Goal: Participate in discussion: Engage in conversation with other users on a specific topic

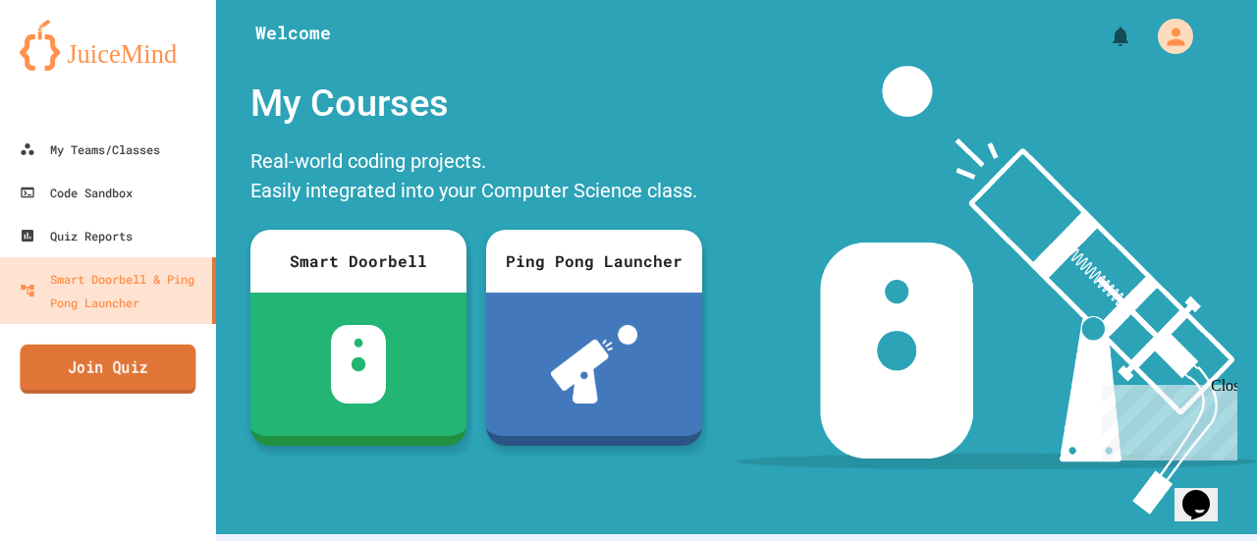
click at [145, 359] on link "Join Quiz" at bounding box center [108, 369] width 176 height 49
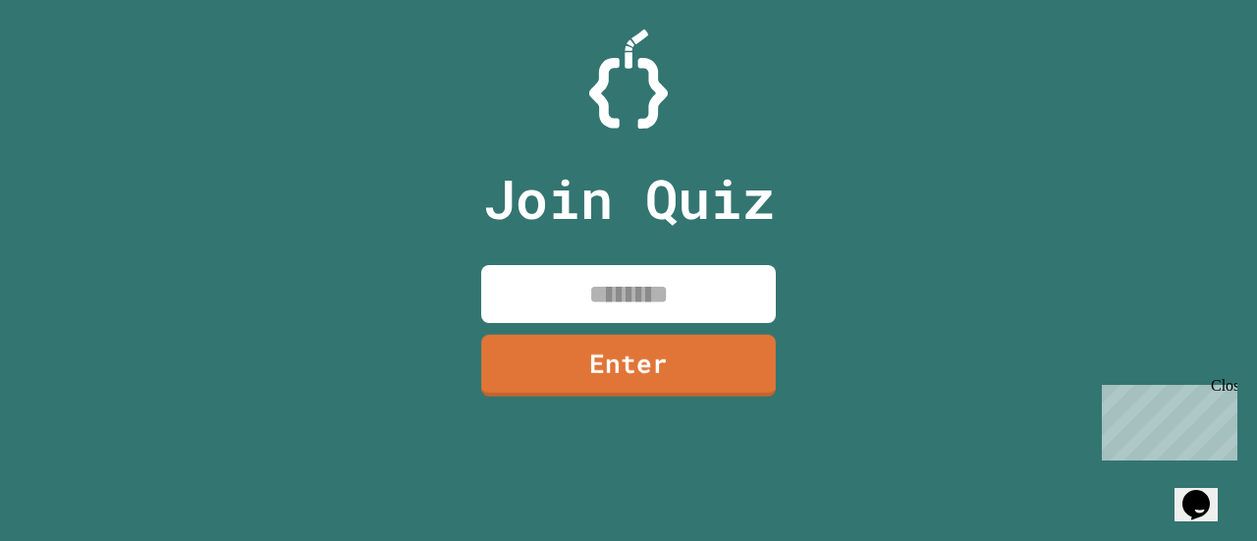
click at [660, 278] on input at bounding box center [628, 294] width 295 height 58
type input "*"
type input "********"
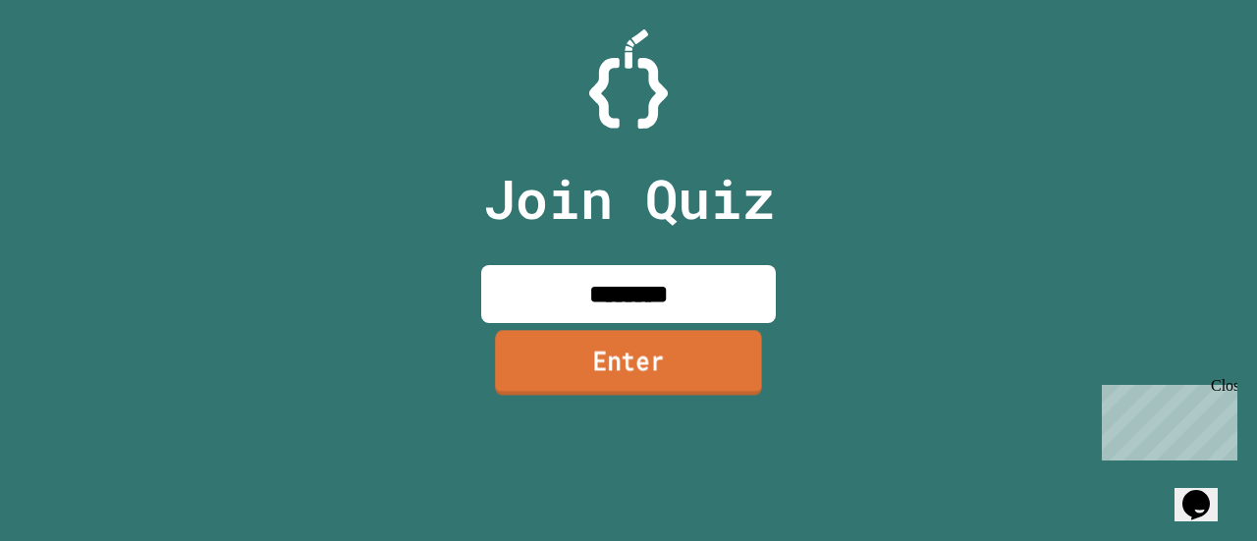
click at [671, 368] on link "Enter" at bounding box center [628, 362] width 267 height 65
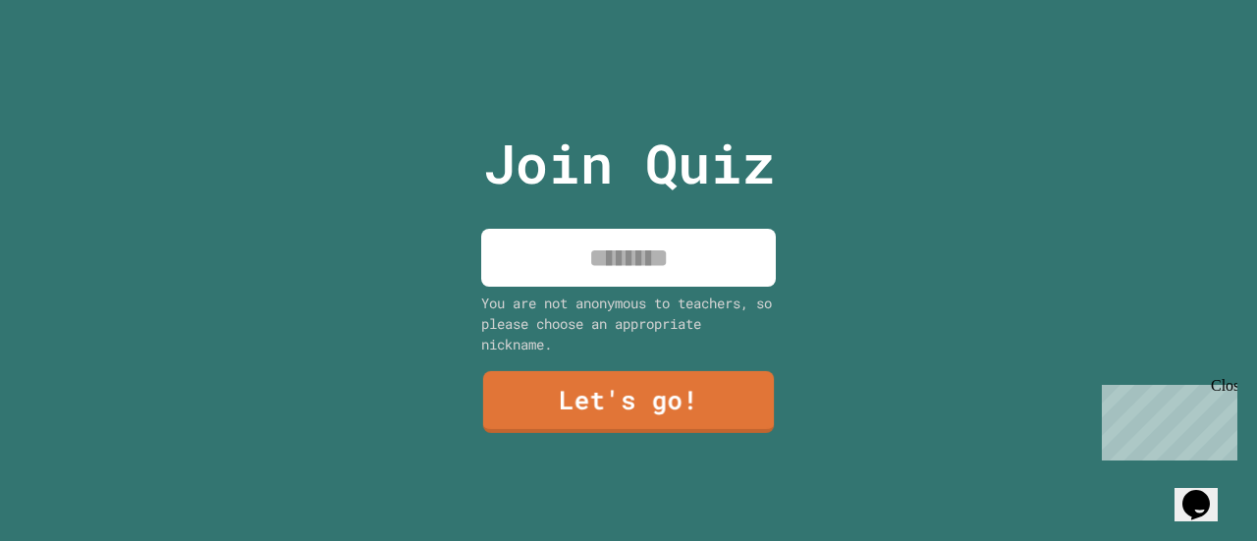
click at [651, 276] on input at bounding box center [628, 258] width 295 height 58
type input "****"
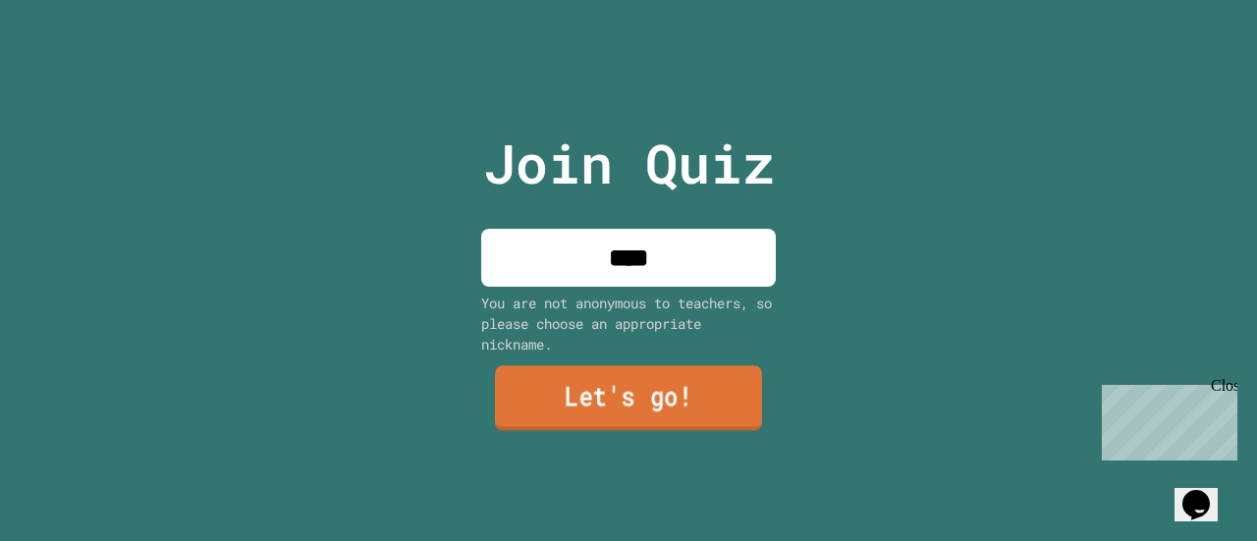
click at [654, 388] on link "Let's go!" at bounding box center [628, 398] width 267 height 65
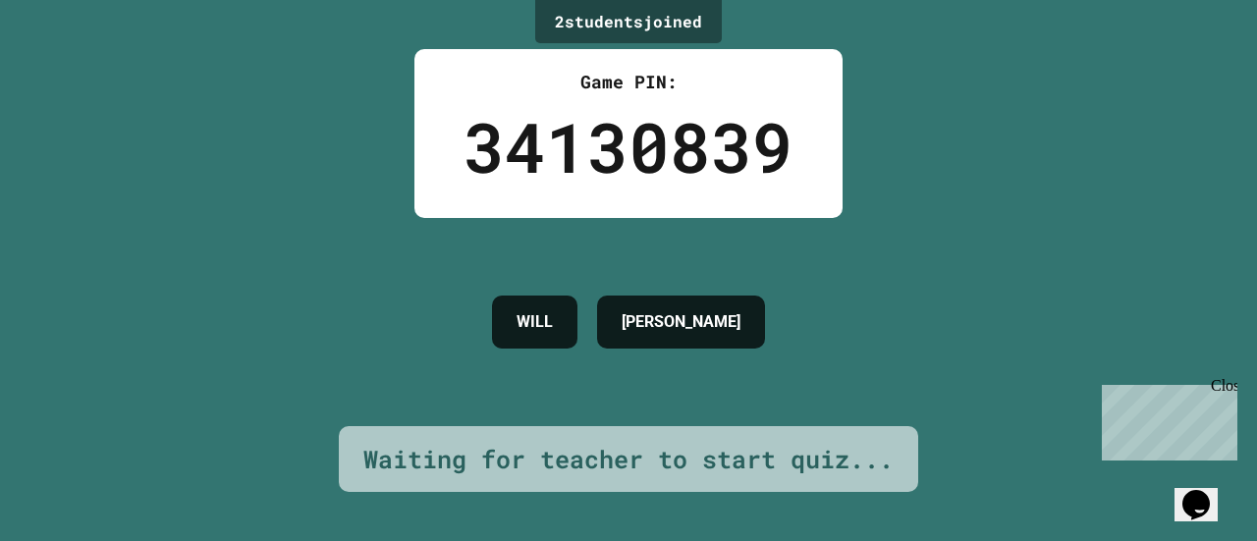
click at [1224, 388] on div "Close" at bounding box center [1222, 389] width 25 height 25
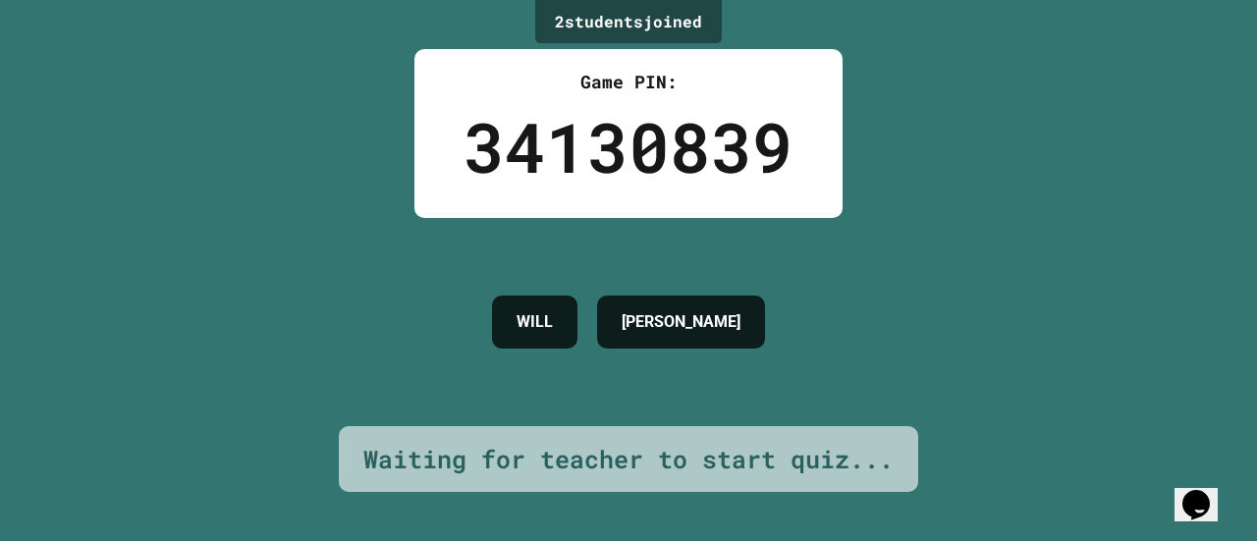
click at [674, 394] on div "[PERSON_NAME]" at bounding box center [628, 322] width 293 height 208
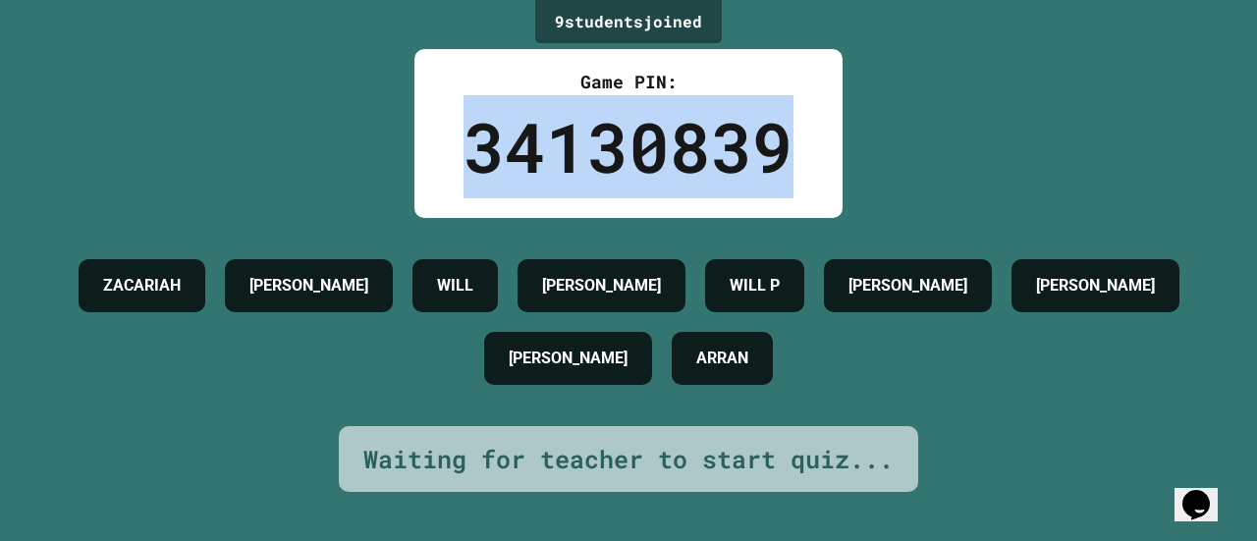
drag, startPoint x: 451, startPoint y: 137, endPoint x: 821, endPoint y: 115, distance: 370.8
click at [821, 115] on div "Game PIN: 34130839" at bounding box center [628, 133] width 428 height 169
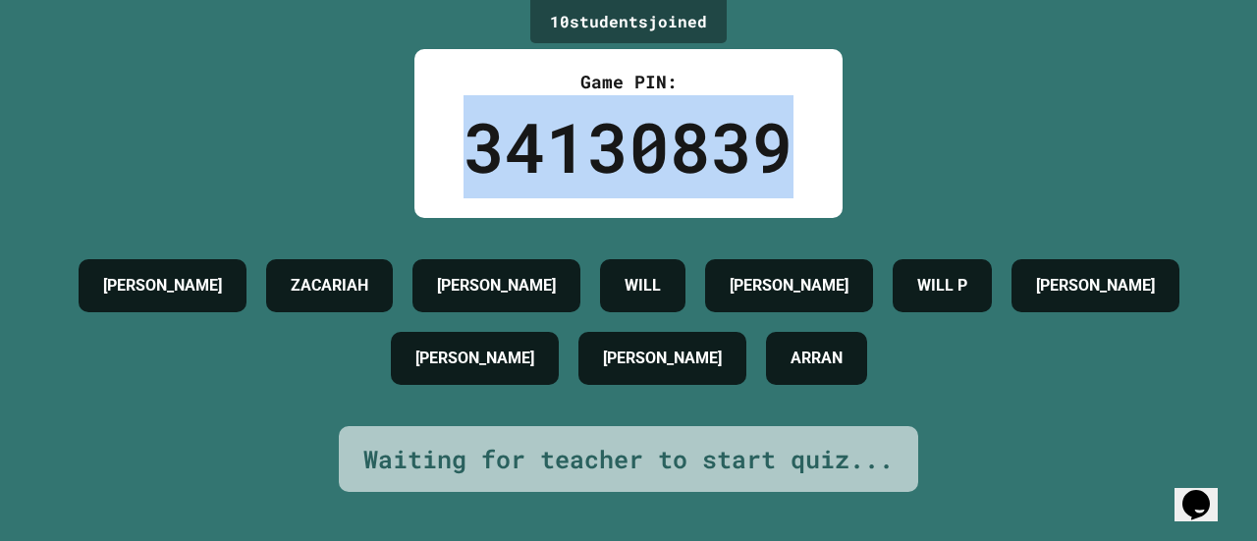
click at [821, 115] on div "Game PIN: 34130839" at bounding box center [628, 133] width 428 height 169
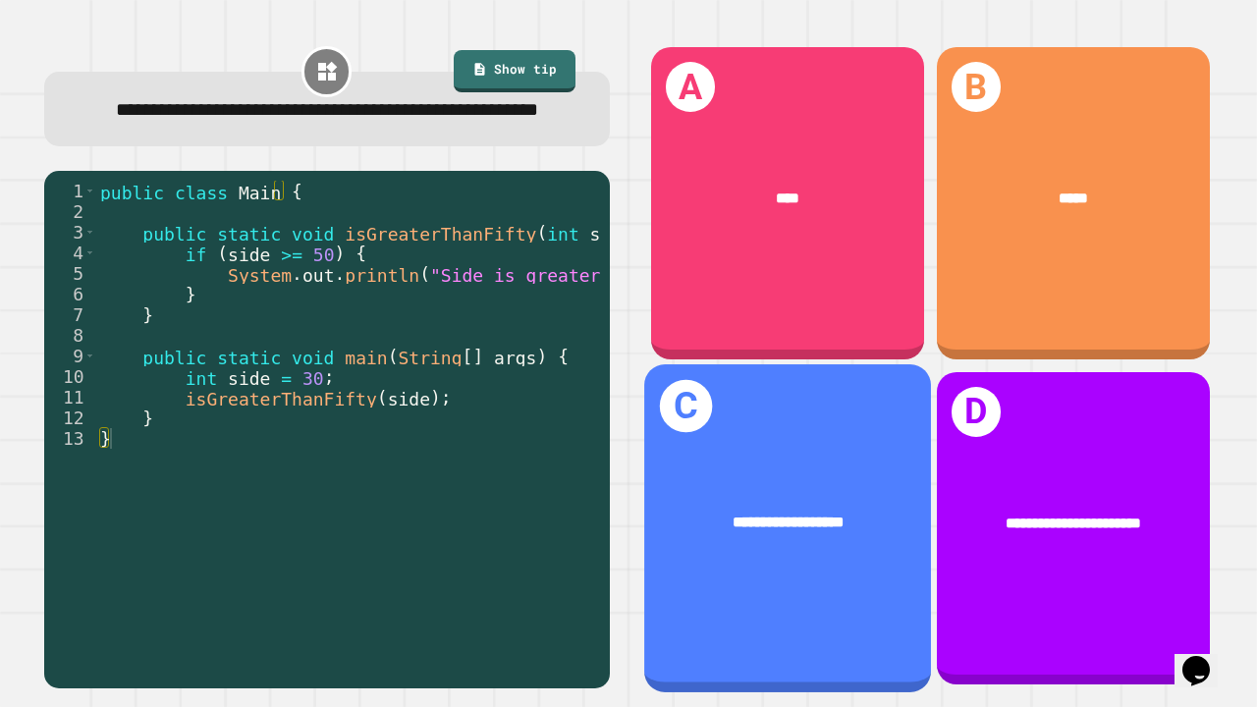
click at [691, 523] on div "**********" at bounding box center [787, 522] width 287 height 85
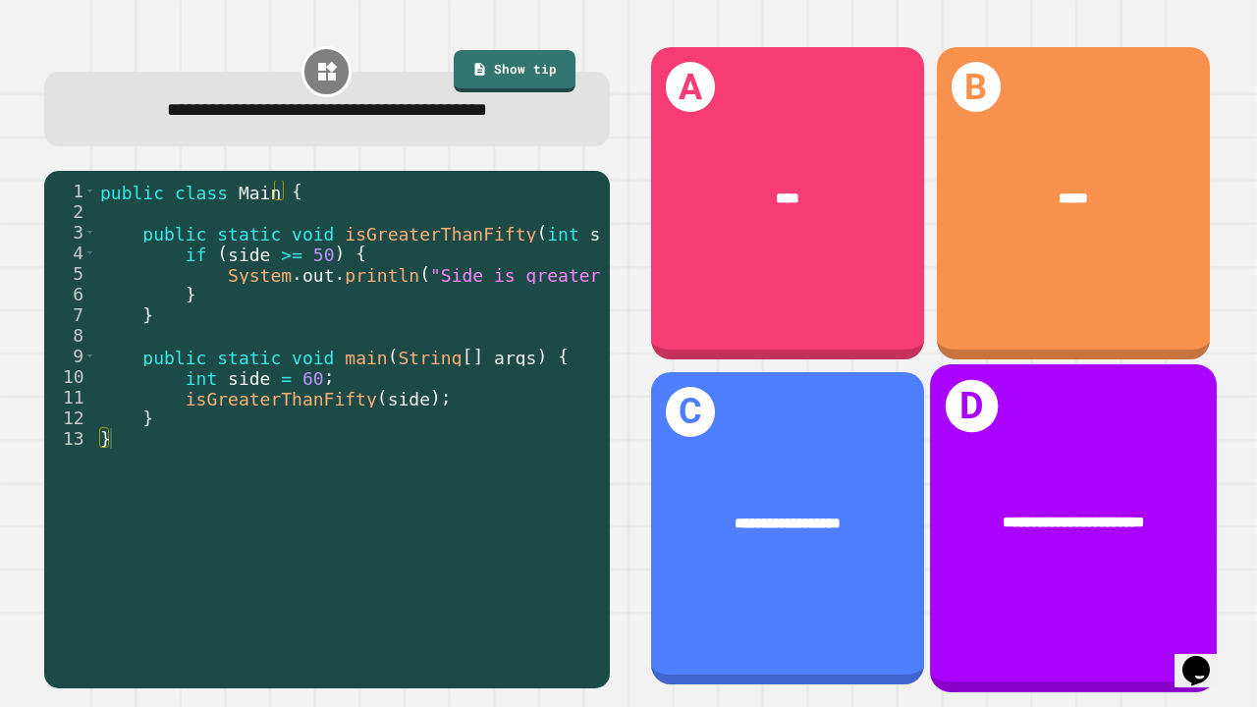
click at [1011, 436] on div "**********" at bounding box center [1073, 528] width 287 height 328
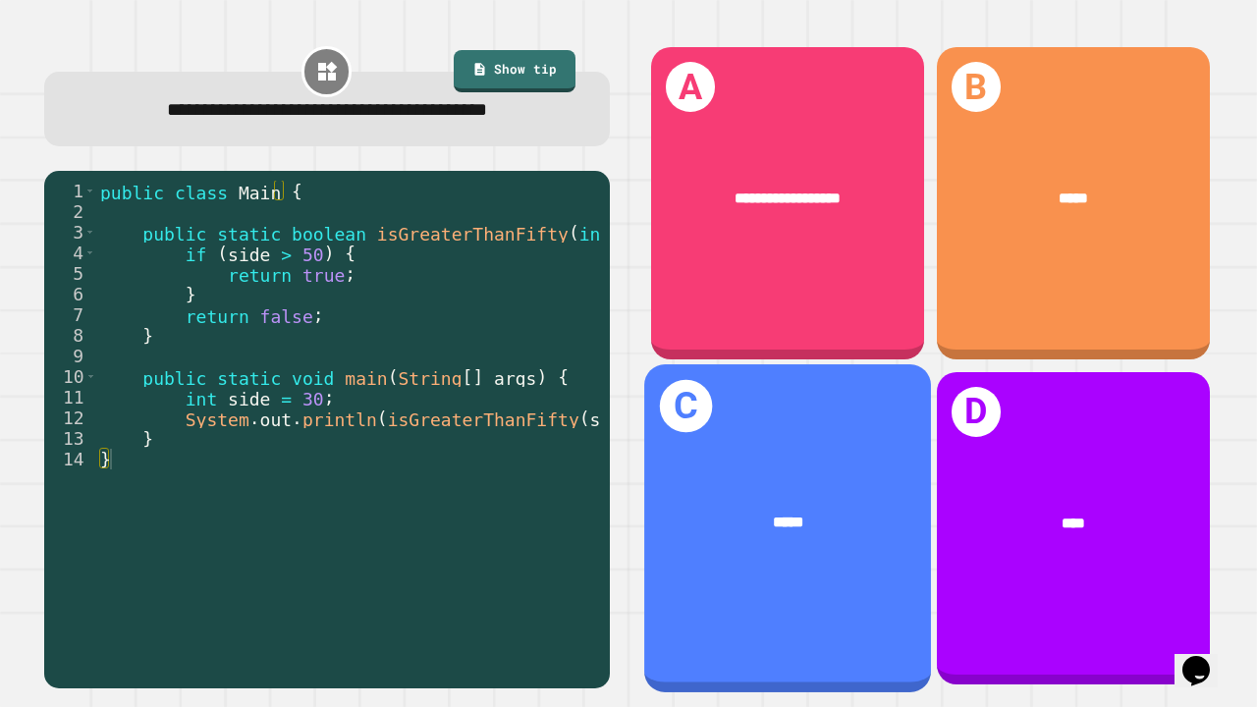
click at [766, 538] on div "*****" at bounding box center [787, 522] width 287 height 85
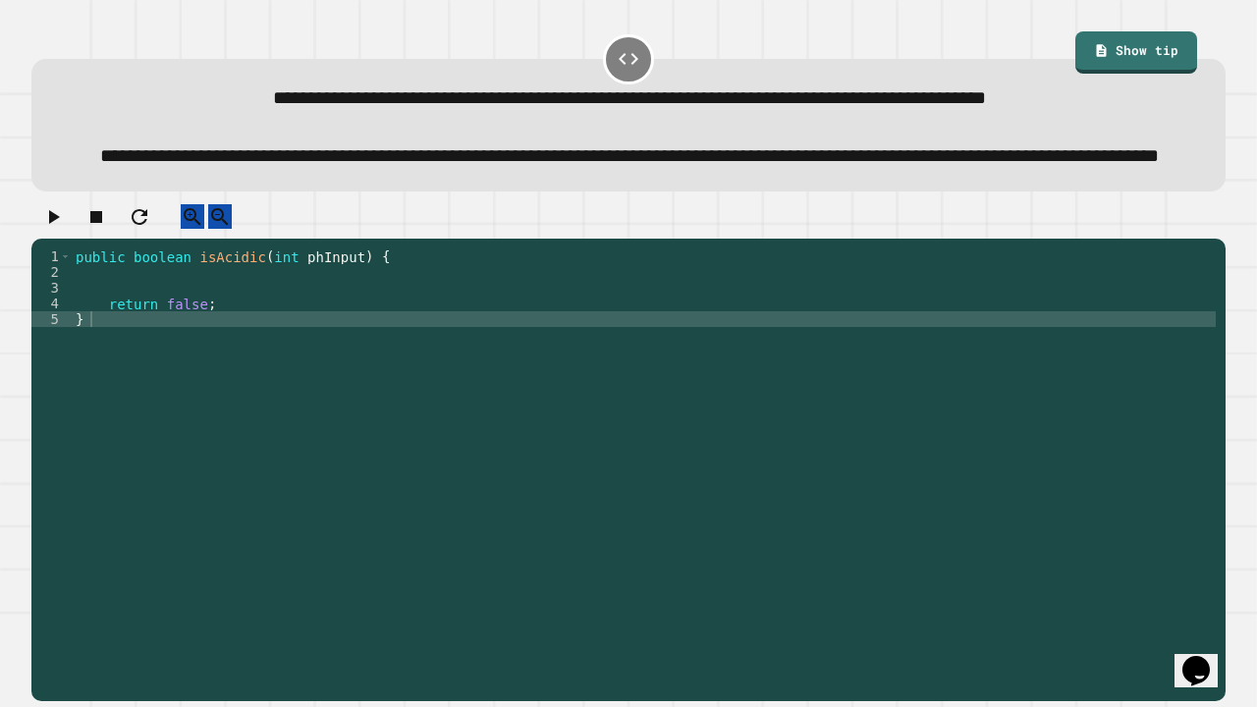
click at [324, 326] on div "public boolean isAcidic ( int phInput ) { return false ; }" at bounding box center [644, 436] width 1144 height 377
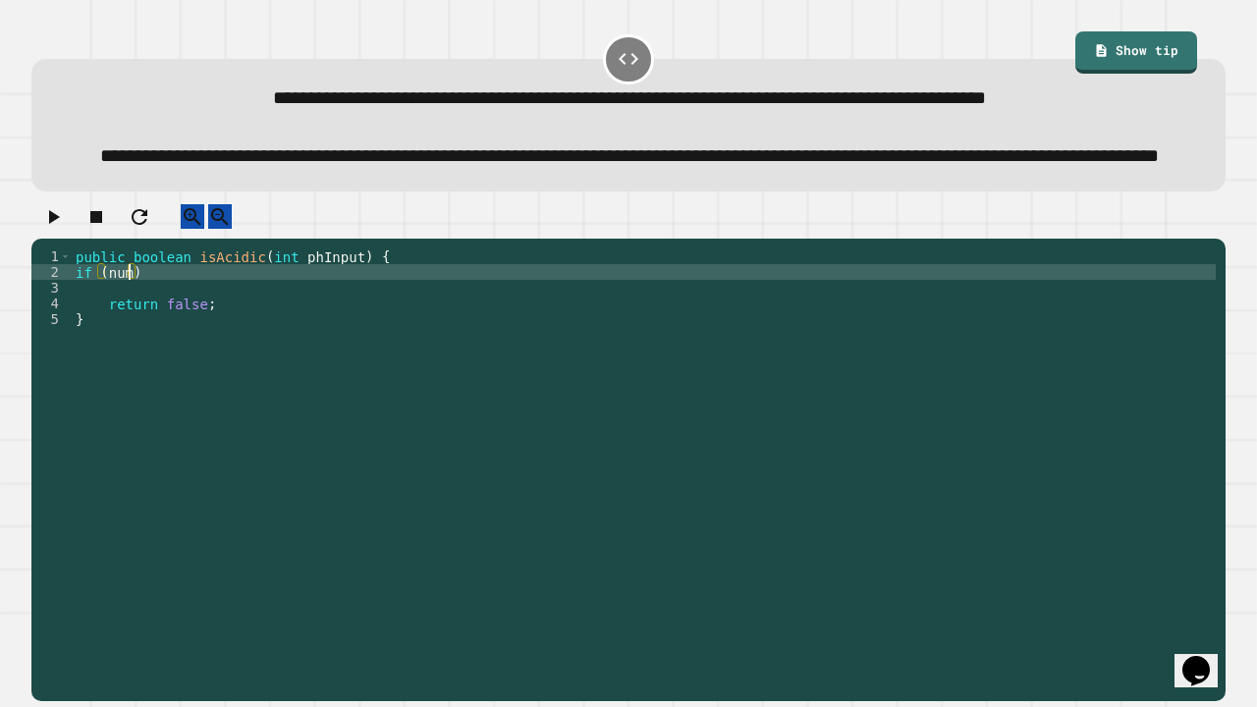
scroll to position [0, 3]
type textarea "**********"
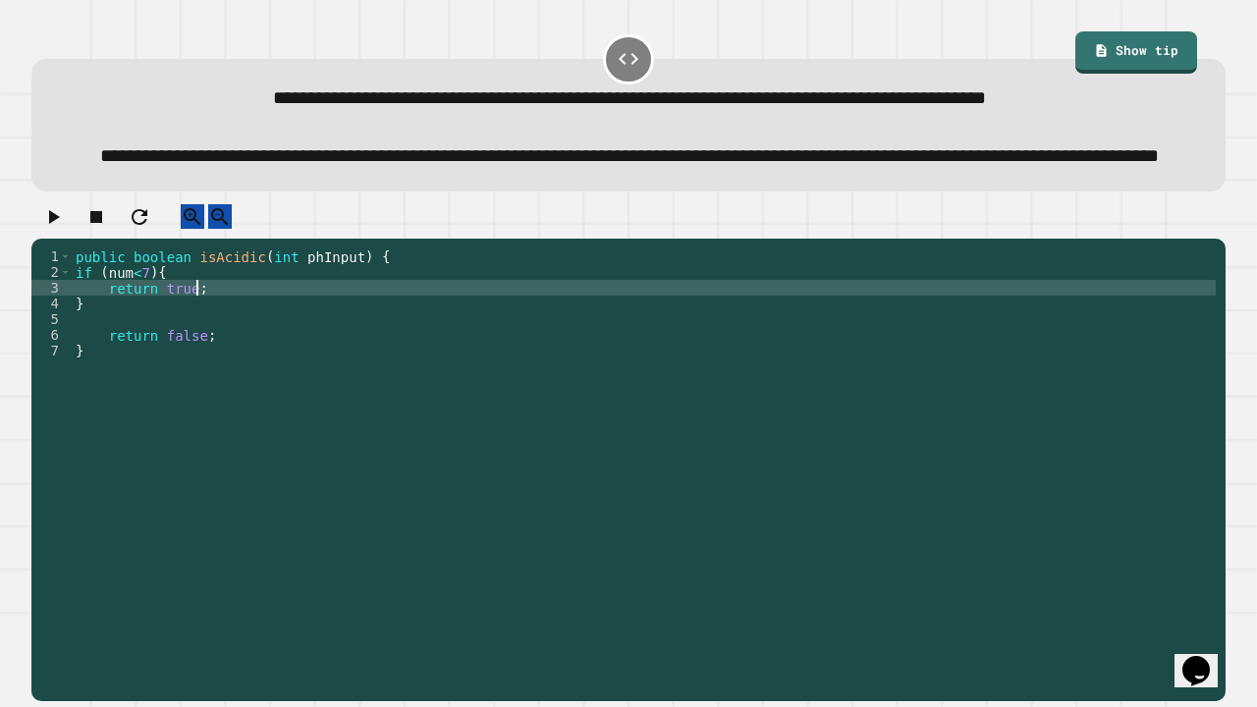
scroll to position [0, 8]
click at [338, 391] on div "public boolean isAcidic ( int phInput ) { if ( num < 7 ) { return true ; } retu…" at bounding box center [644, 436] width 1144 height 377
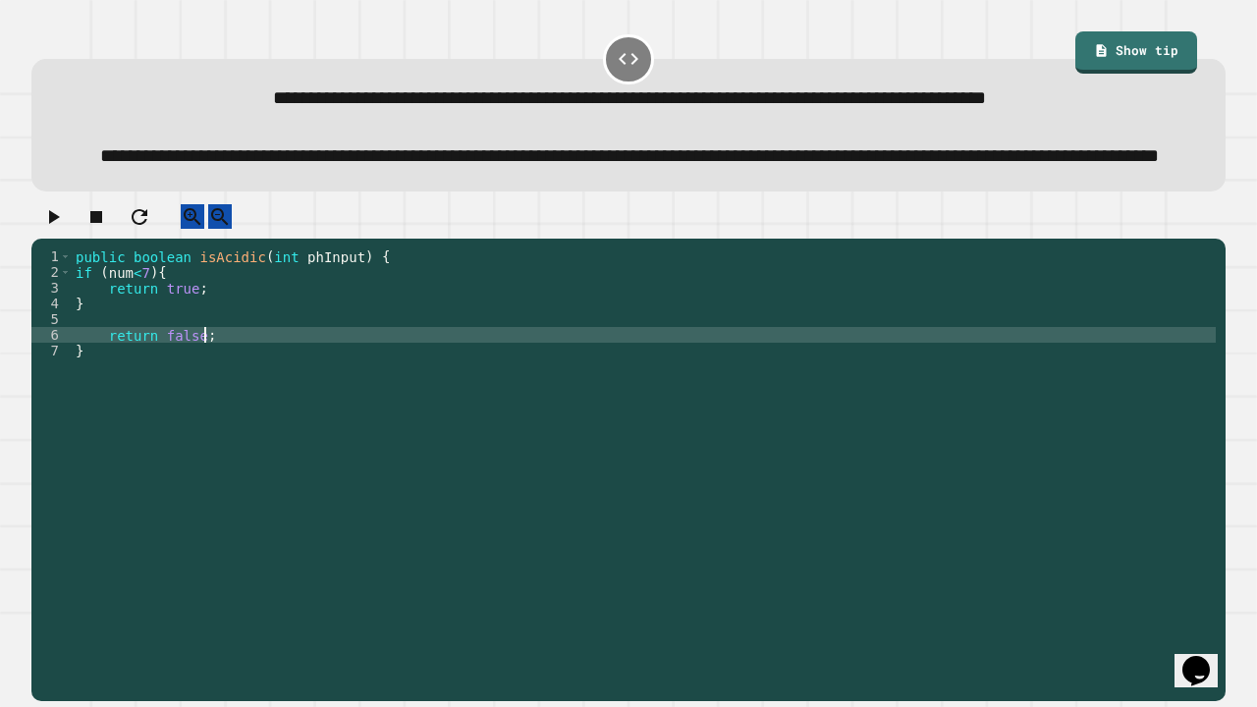
click at [335, 408] on div "public boolean isAcidic ( int phInput ) { if ( num < 7 ) { return true ; } retu…" at bounding box center [644, 436] width 1144 height 377
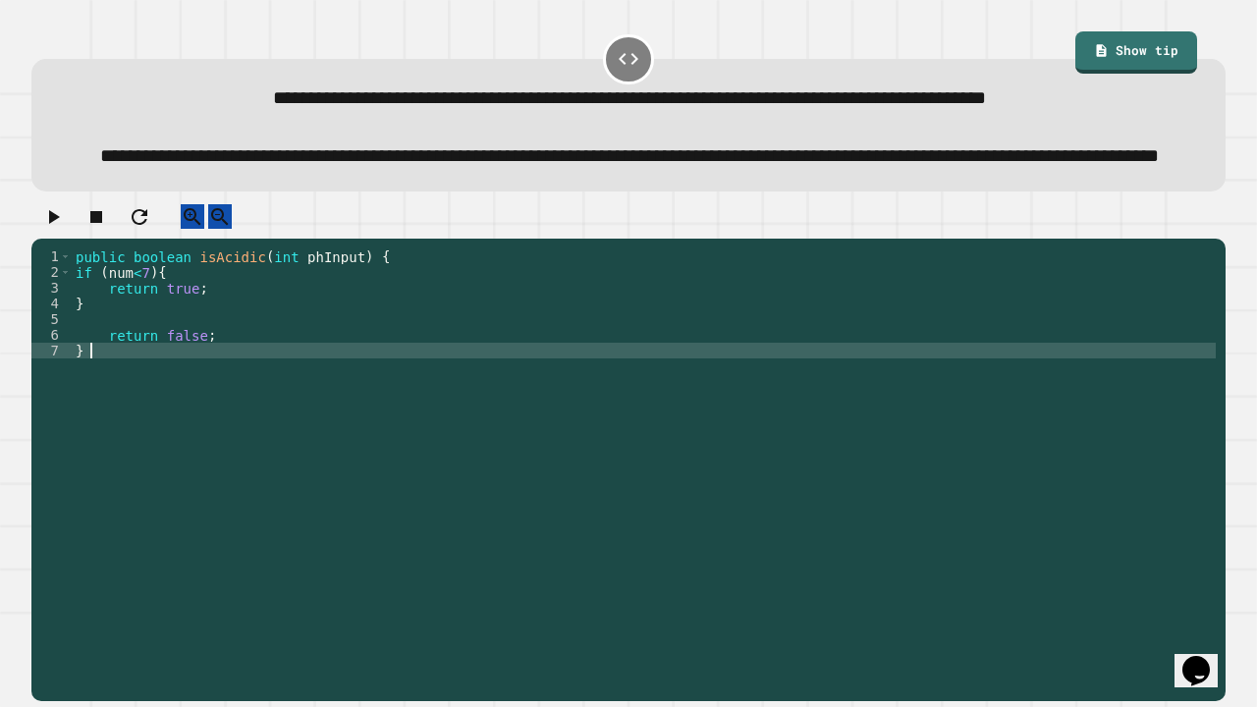
scroll to position [0, 0]
type textarea "*"
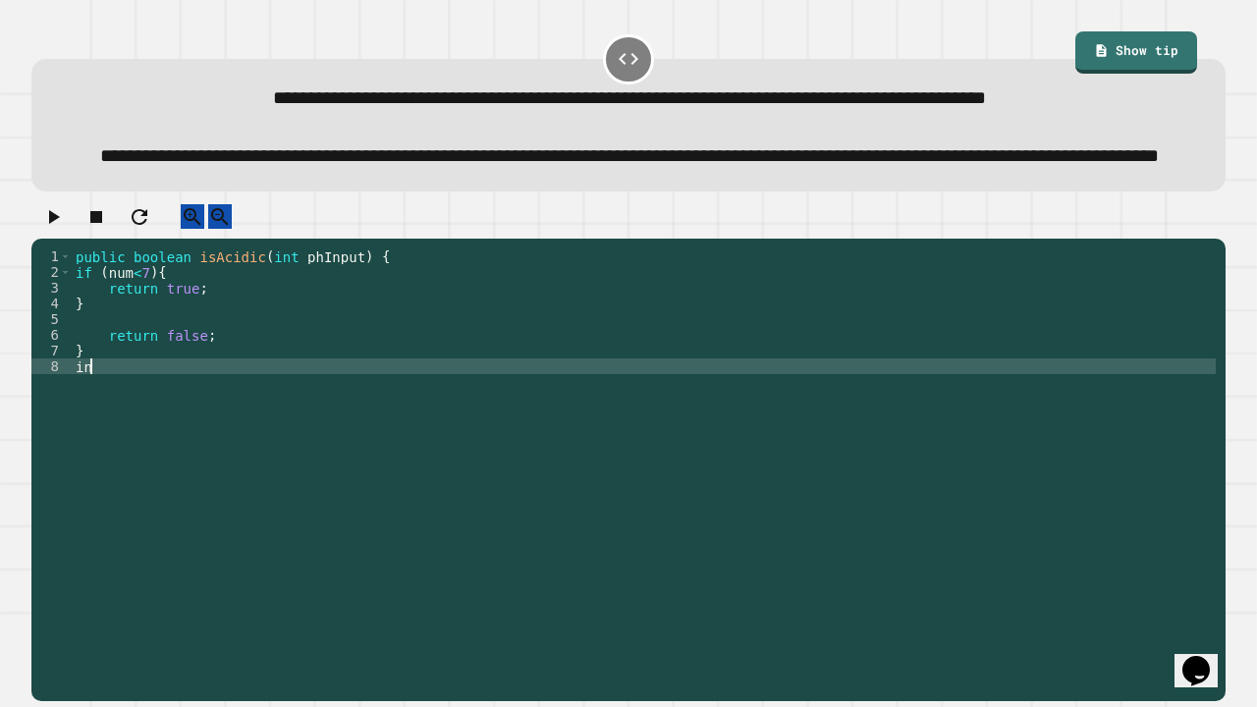
type textarea "*"
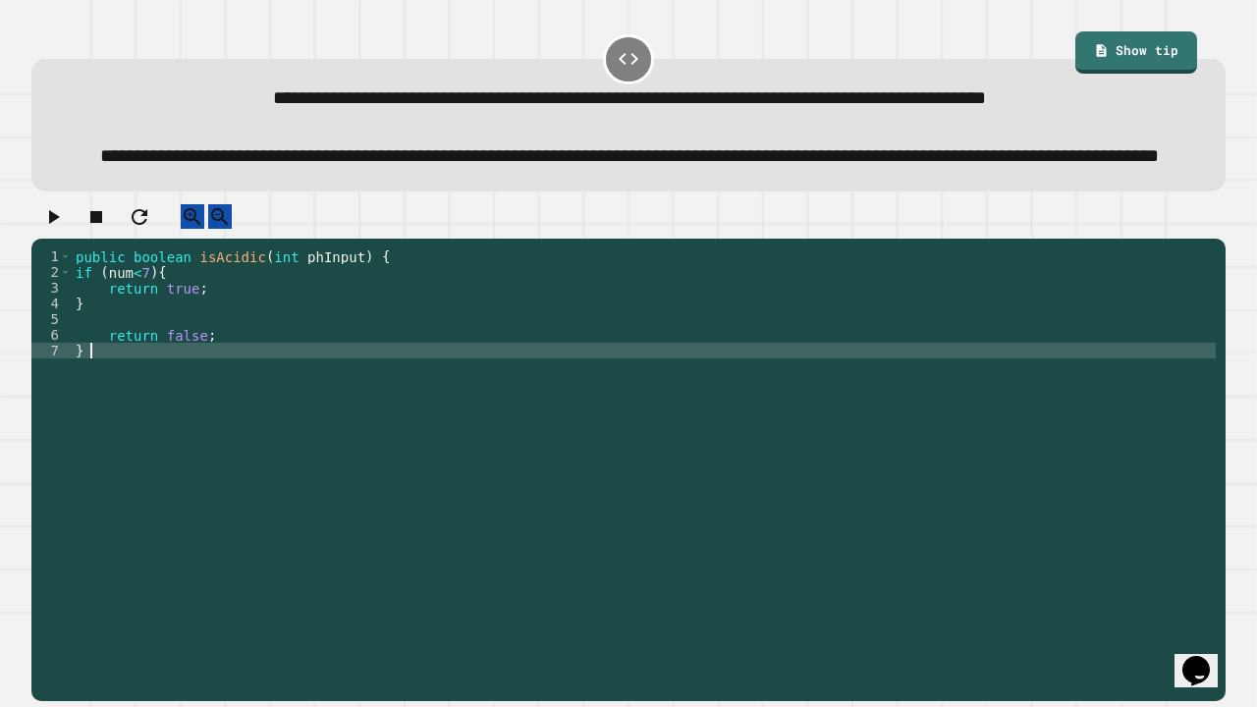
click at [102, 370] on div "public boolean isAcidic ( int phInput ) { if ( num < 7 ) { return true ; } retu…" at bounding box center [644, 436] width 1144 height 377
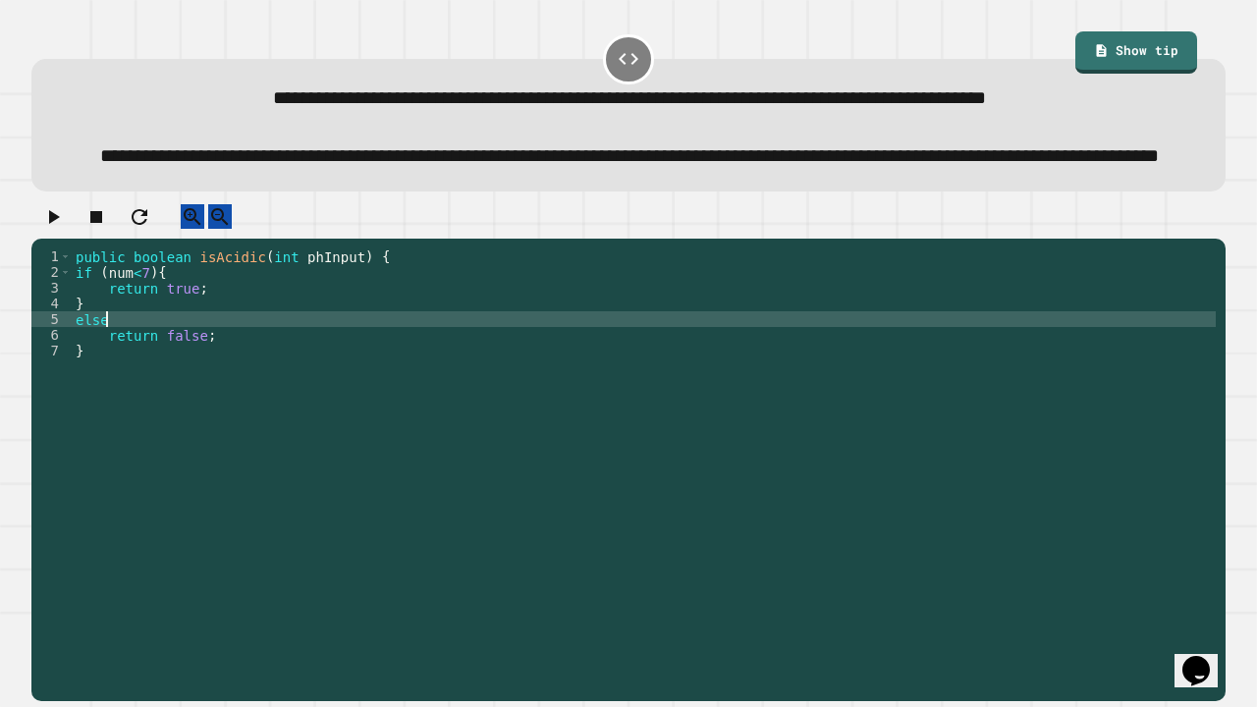
scroll to position [0, 2]
click at [232, 383] on div "public boolean isAcidic ( int phInput ) { if ( num < 7 ) { return true ; } else…" at bounding box center [644, 436] width 1144 height 377
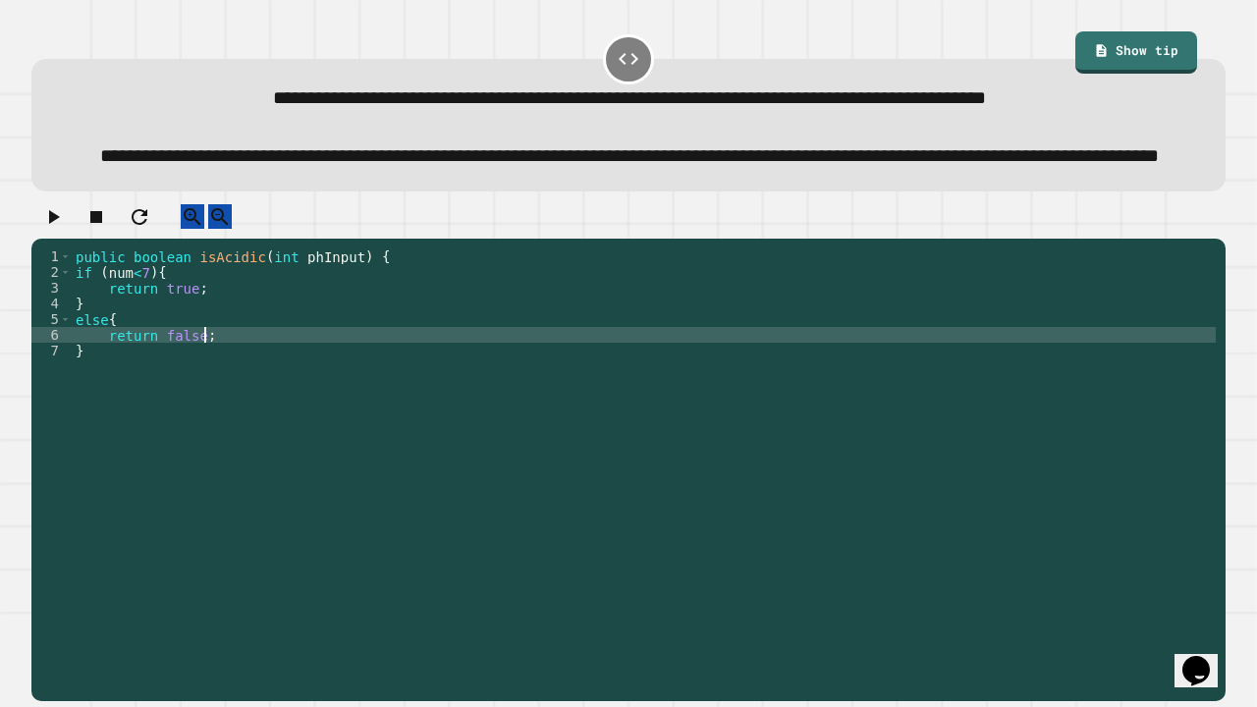
type textarea "**********"
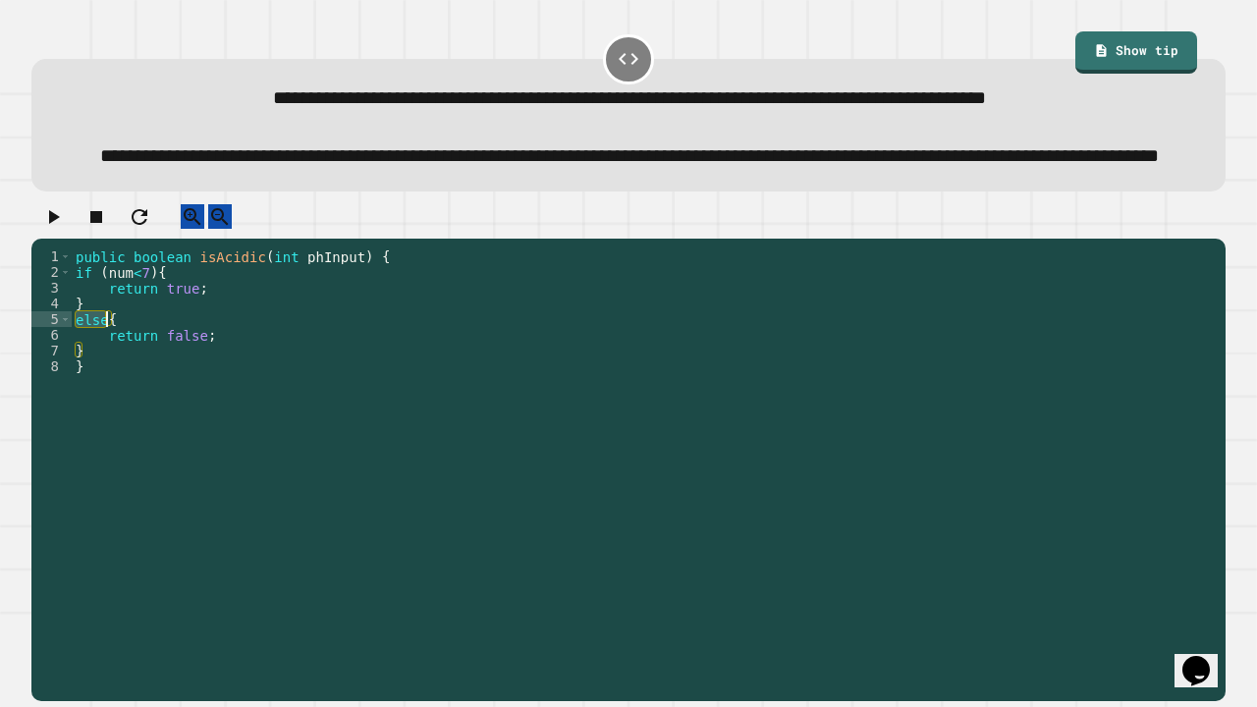
drag, startPoint x: 77, startPoint y: 372, endPoint x: 107, endPoint y: 373, distance: 30.4
click at [107, 373] on div "public boolean isAcidic ( int phInput ) { if ( num < 7 ) { return true ; } else…" at bounding box center [644, 436] width 1144 height 377
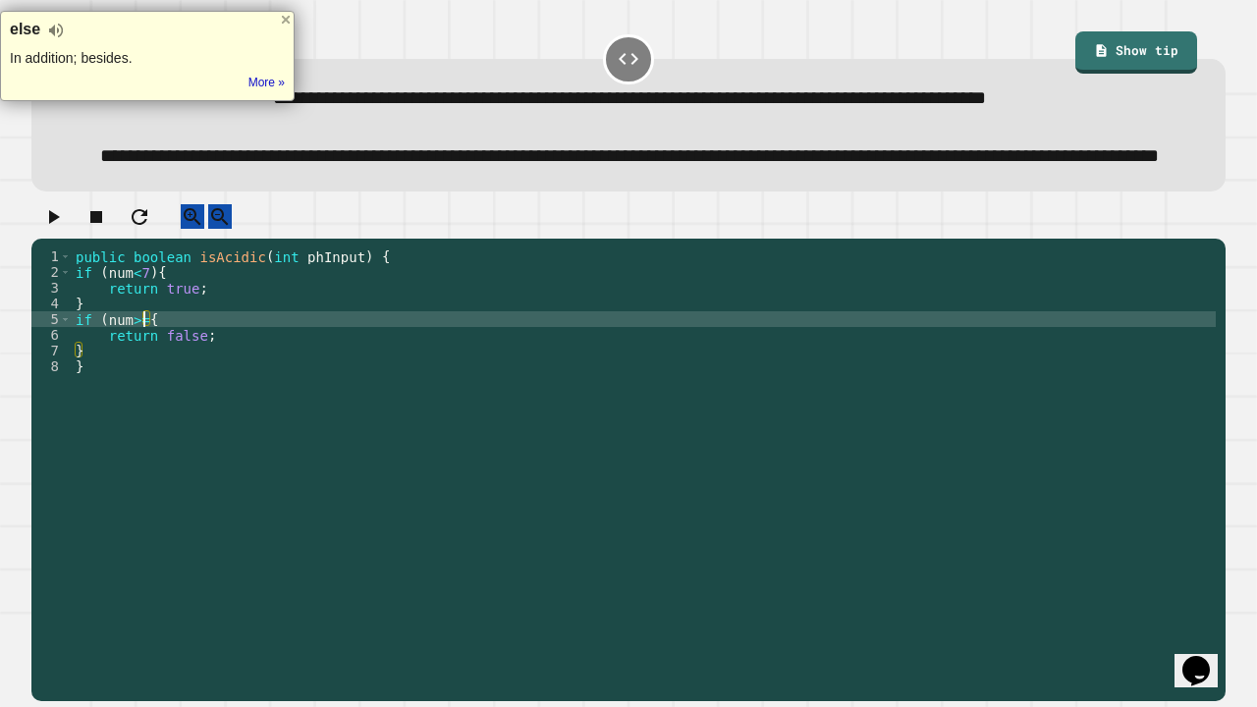
scroll to position [0, 5]
click at [296, 408] on div "public boolean isAcidic ( int phInput ) { if ( num < 7 ) { return true ; } if (…" at bounding box center [644, 436] width 1144 height 377
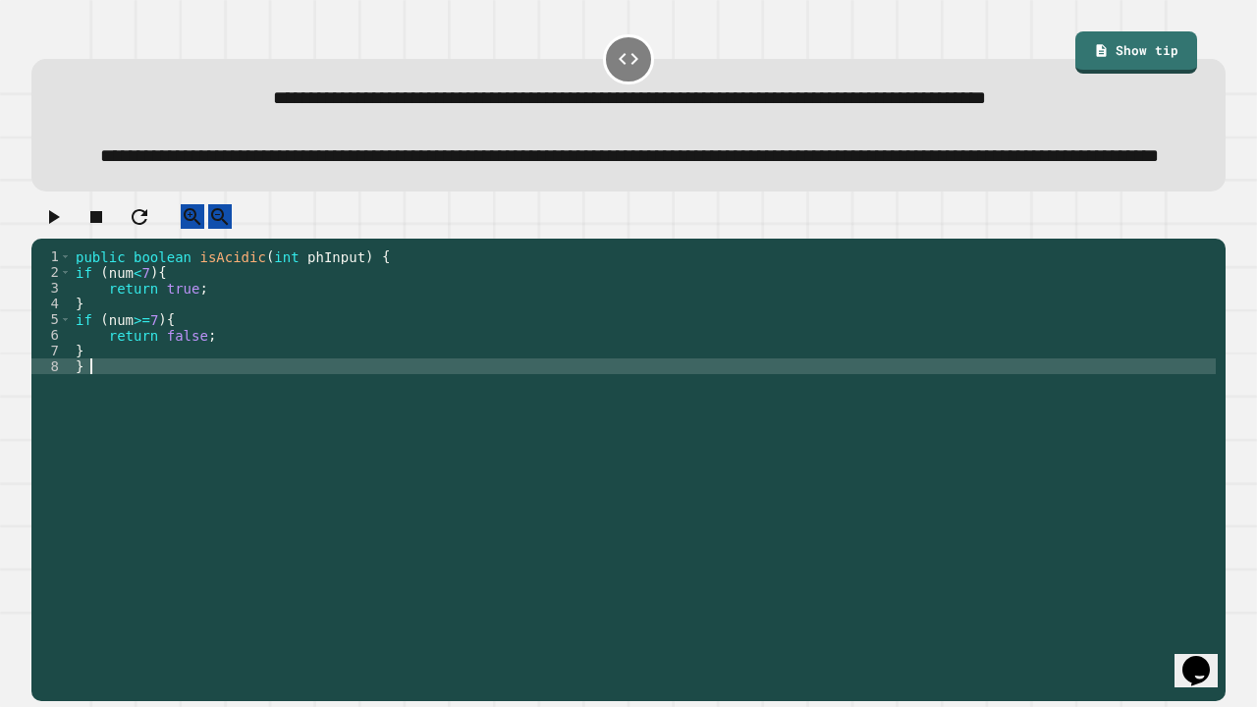
scroll to position [0, 0]
click at [428, 373] on div "public boolean isAcidic ( int phInput ) { if ( num < 7 ) { return true ; } if (…" at bounding box center [644, 436] width 1144 height 377
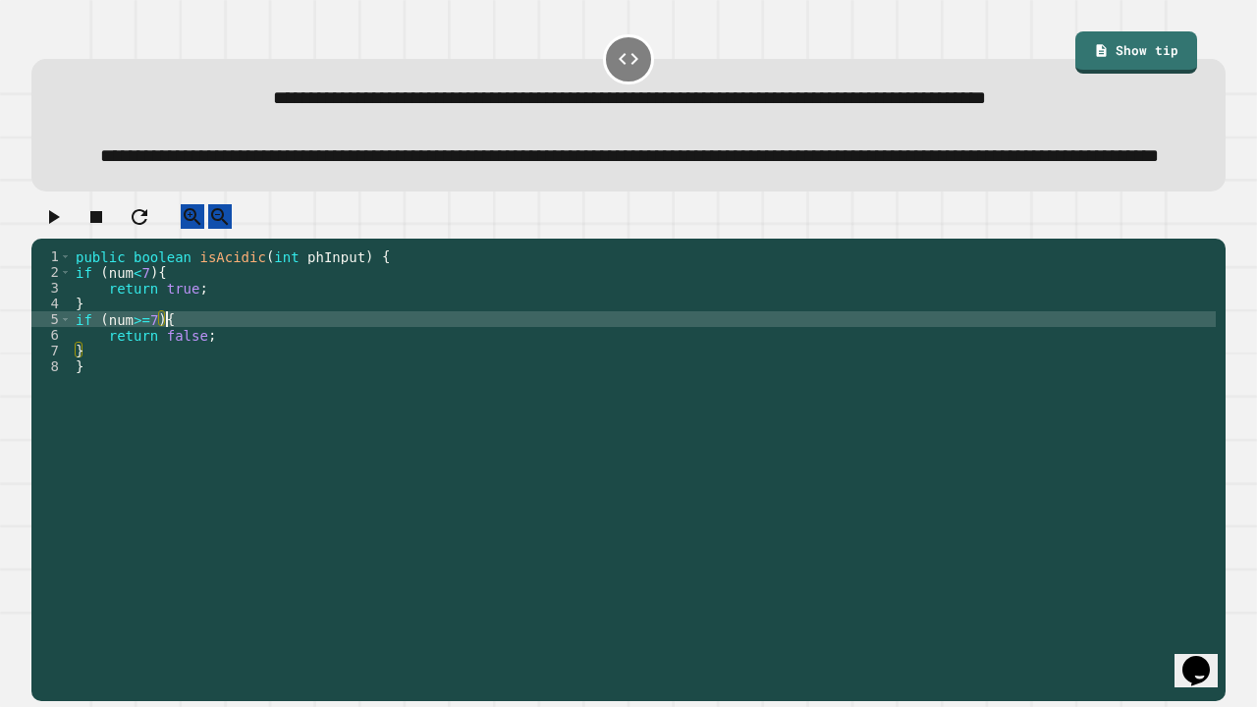
click at [314, 428] on div "public boolean isAcidic ( int phInput ) { if ( num < 7 ) { return true ; } if (…" at bounding box center [644, 436] width 1144 height 377
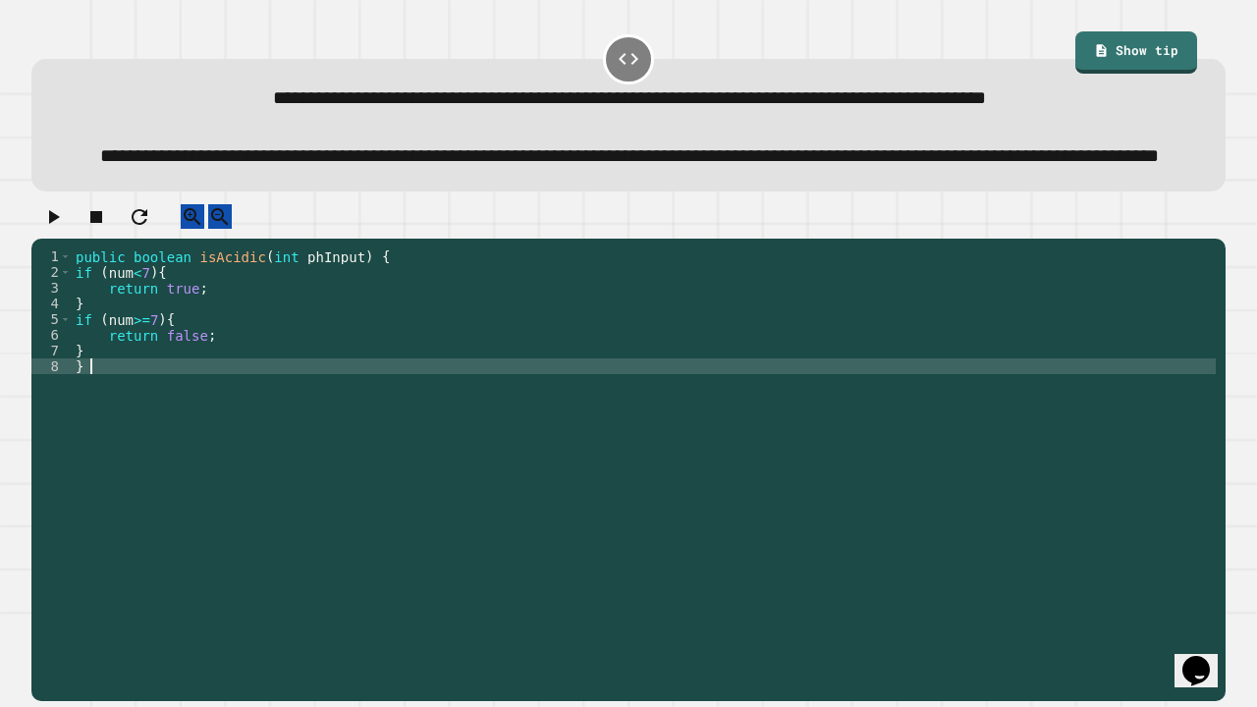
click at [75, 322] on div "public boolean isAcidic ( int phInput ) { if ( num < 7 ) { return true ; } if (…" at bounding box center [644, 436] width 1144 height 377
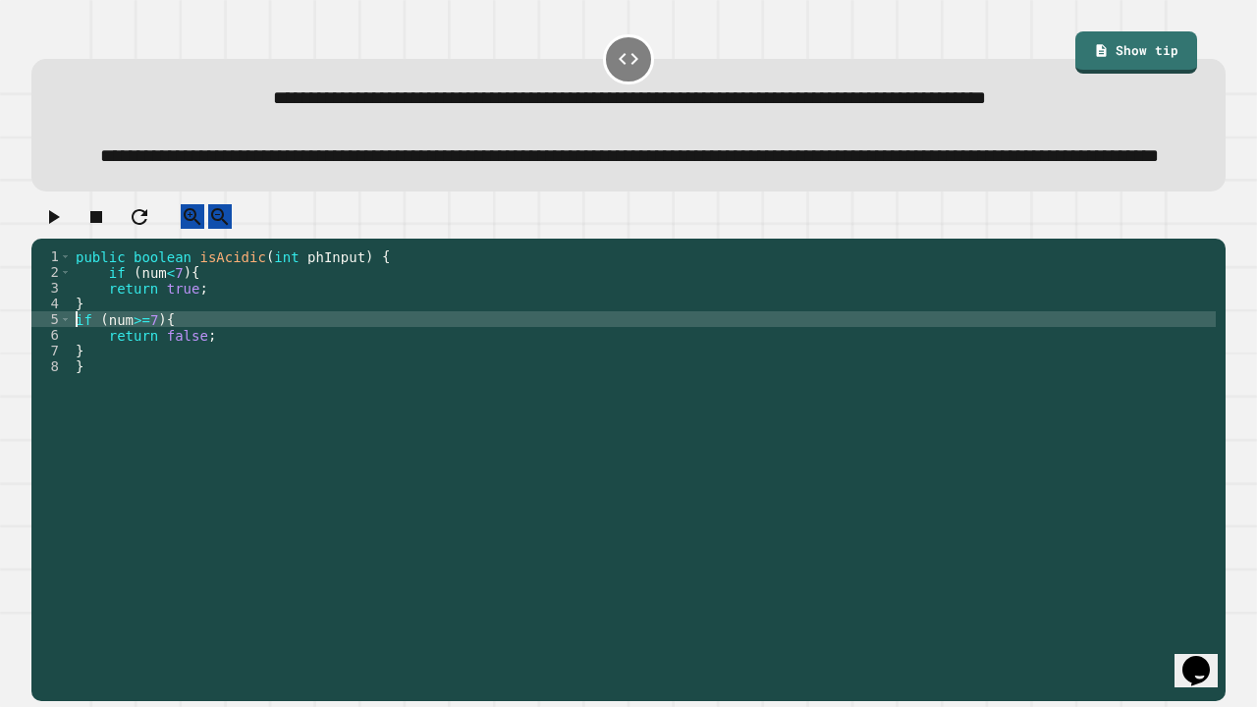
click at [76, 371] on div "public boolean isAcidic ( int phInput ) { if ( num < 7 ) { return true ; } if (…" at bounding box center [644, 436] width 1144 height 377
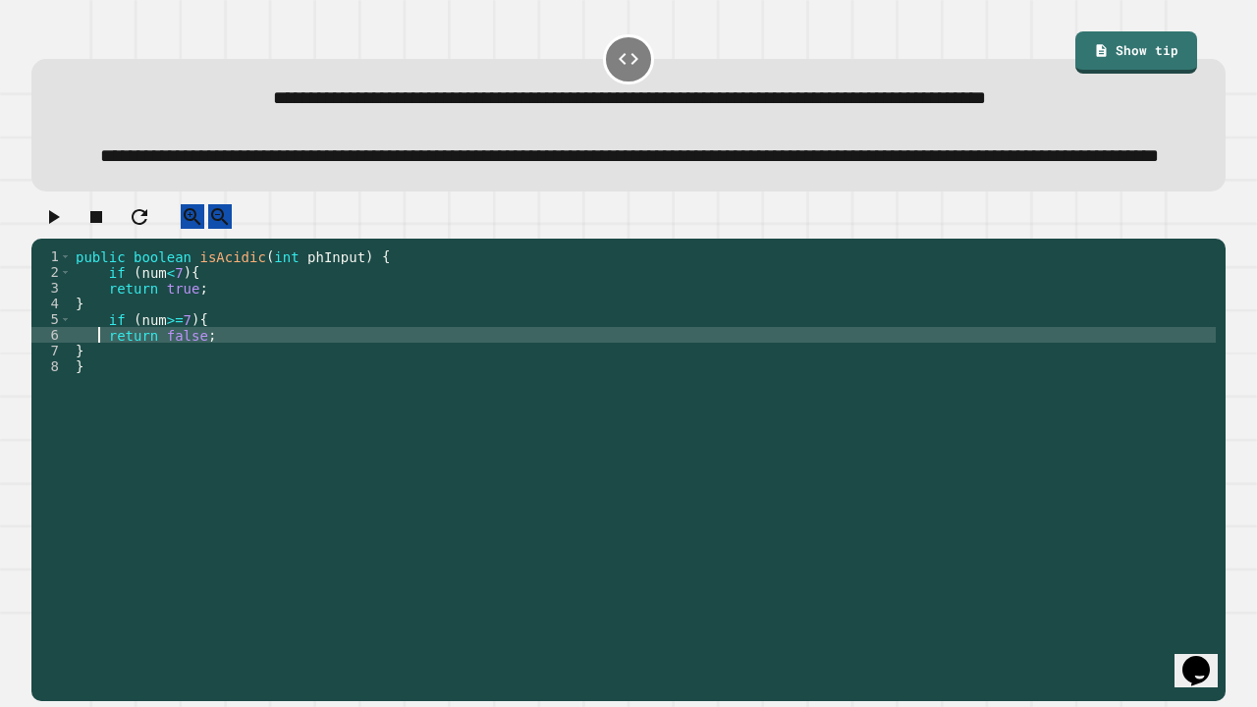
click at [99, 385] on div "public boolean isAcidic ( int phInput ) { if ( num < 7 ) { return true ; } if (…" at bounding box center [644, 436] width 1144 height 377
type textarea "**********"
click at [59, 229] on button "button" at bounding box center [53, 216] width 24 height 25
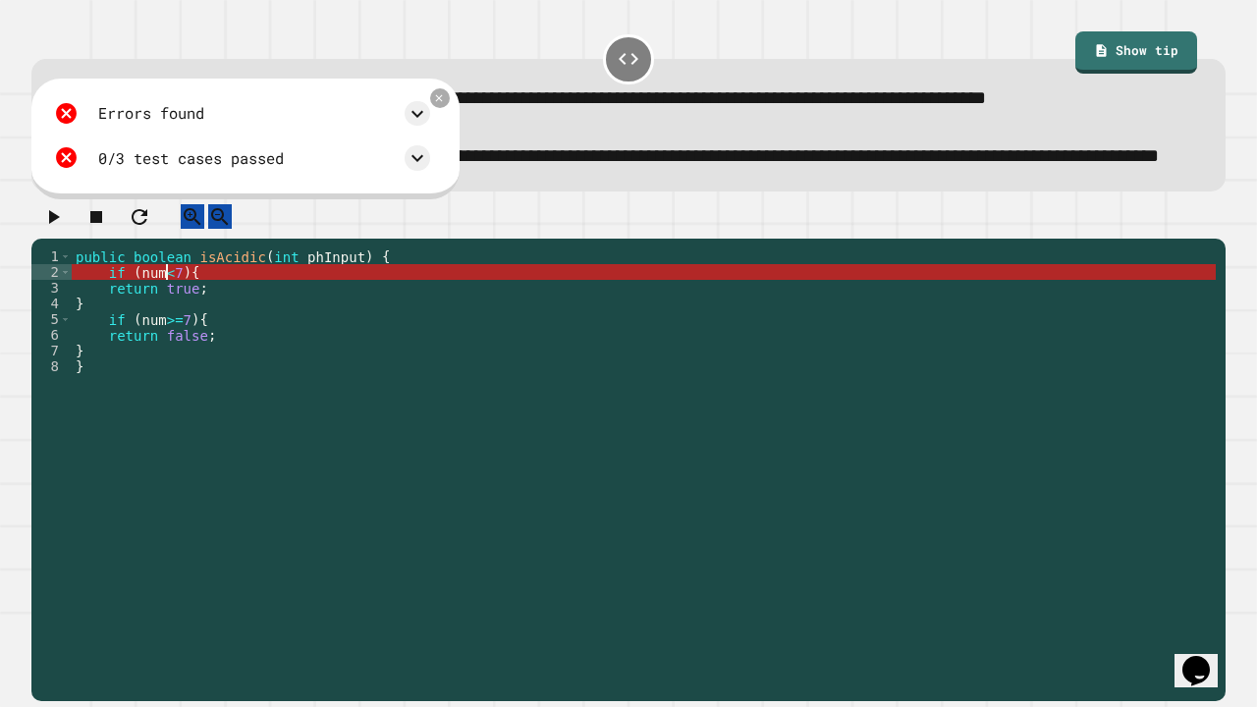
click at [167, 326] on div "public boolean isAcidic ( int phInput ) { if ( num < 7 ) { return true ; } if (…" at bounding box center [644, 436] width 1144 height 377
click at [149, 324] on div "public boolean isAcidic ( int phInput ) { if ( num < 7 ) { return true ; } if (…" at bounding box center [644, 436] width 1144 height 377
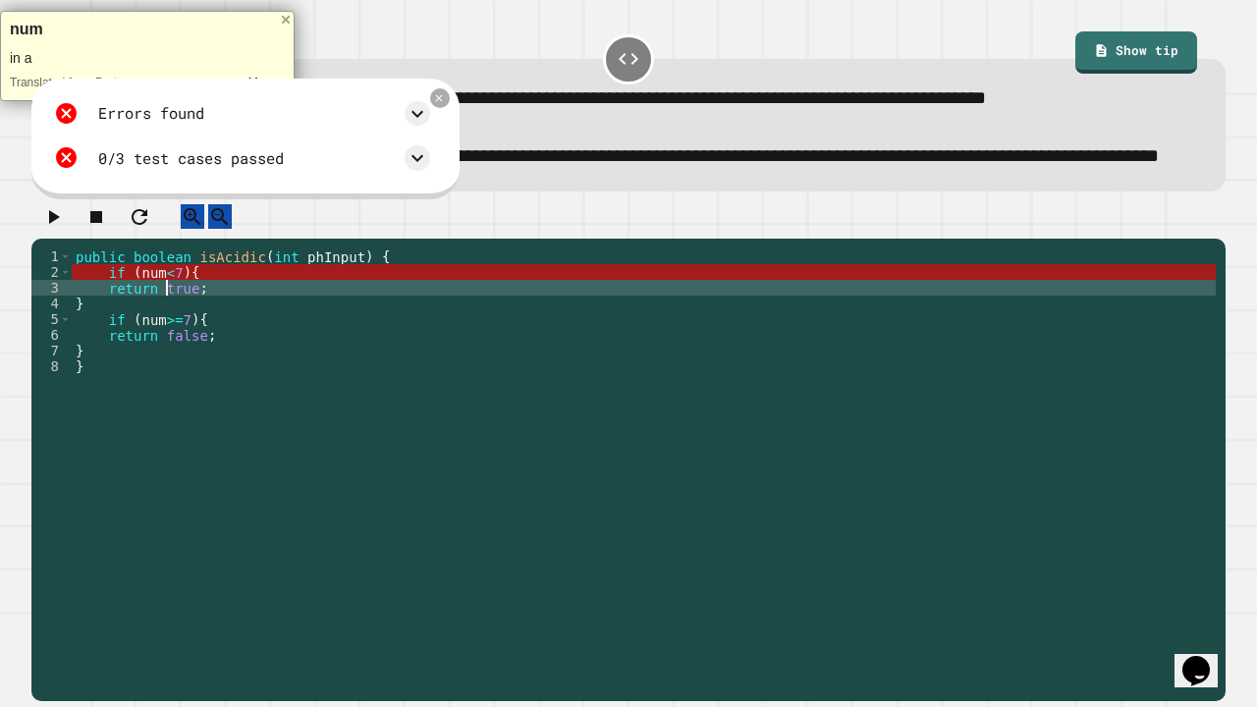
click at [167, 338] on div "public boolean isAcidic ( int phInput ) { if ( num < 7 ) { return true ; } if (…" at bounding box center [644, 436] width 1144 height 377
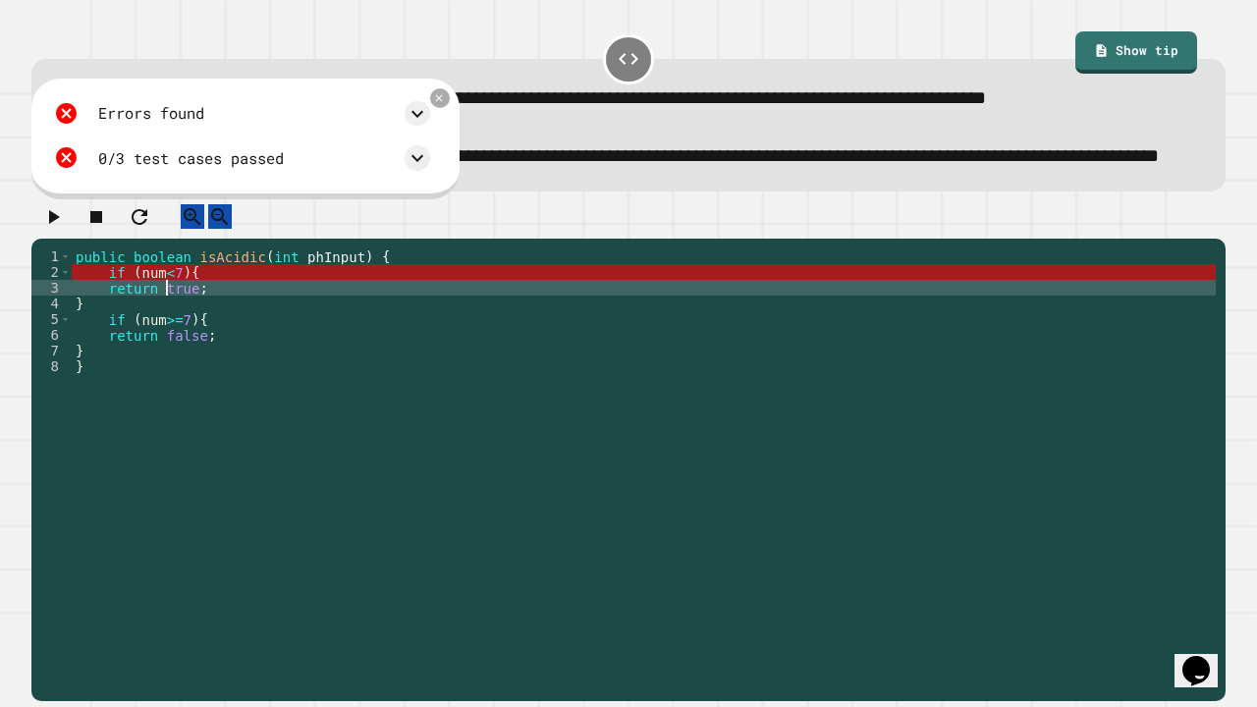
click at [141, 323] on div "public boolean isAcidic ( int phInput ) { if ( num < 7 ) { return true ; } if (…" at bounding box center [644, 436] width 1144 height 377
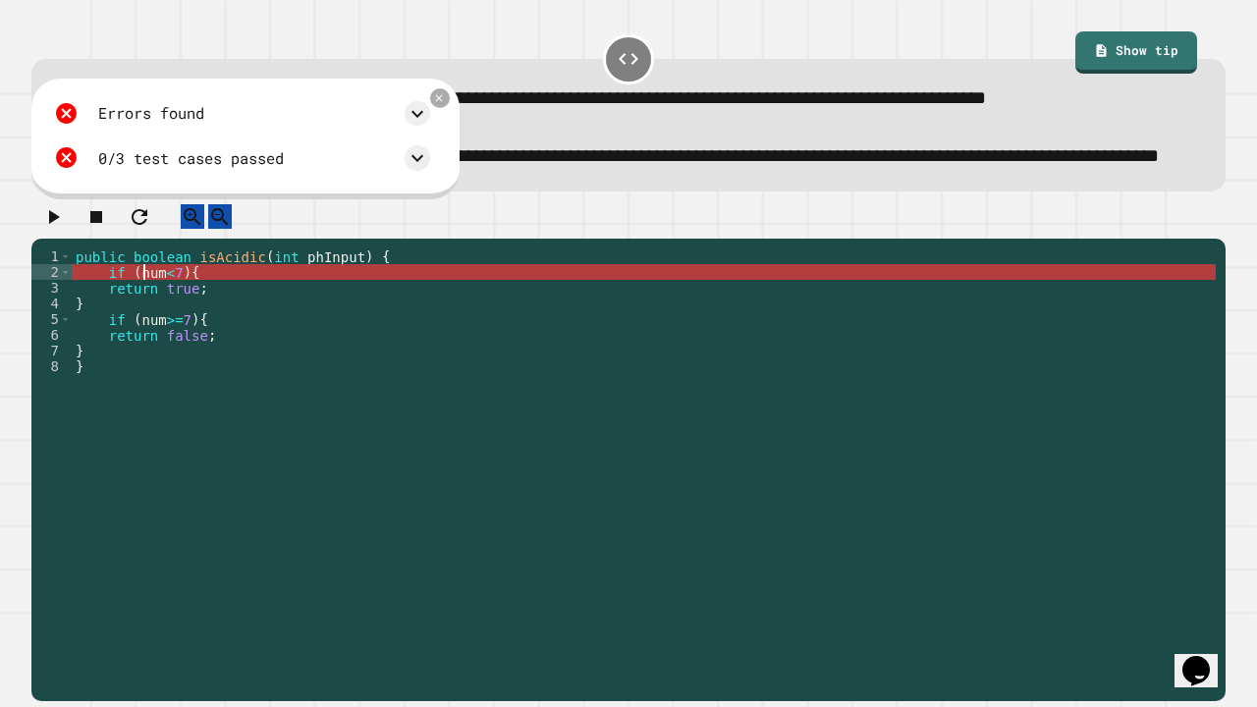
click at [141, 323] on div "public boolean isAcidic ( int phInput ) { if ( num < 7 ) { return true ; } if (…" at bounding box center [644, 436] width 1144 height 377
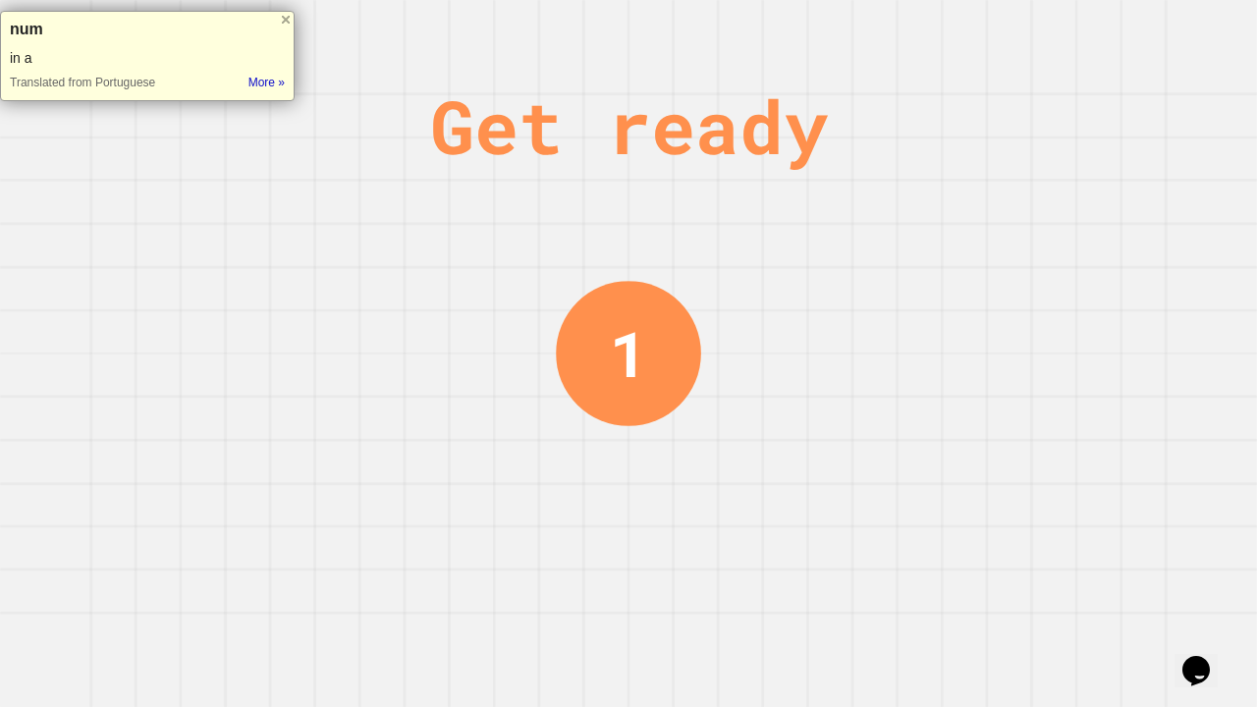
click at [312, 300] on div "Get ready 1" at bounding box center [628, 353] width 1257 height 707
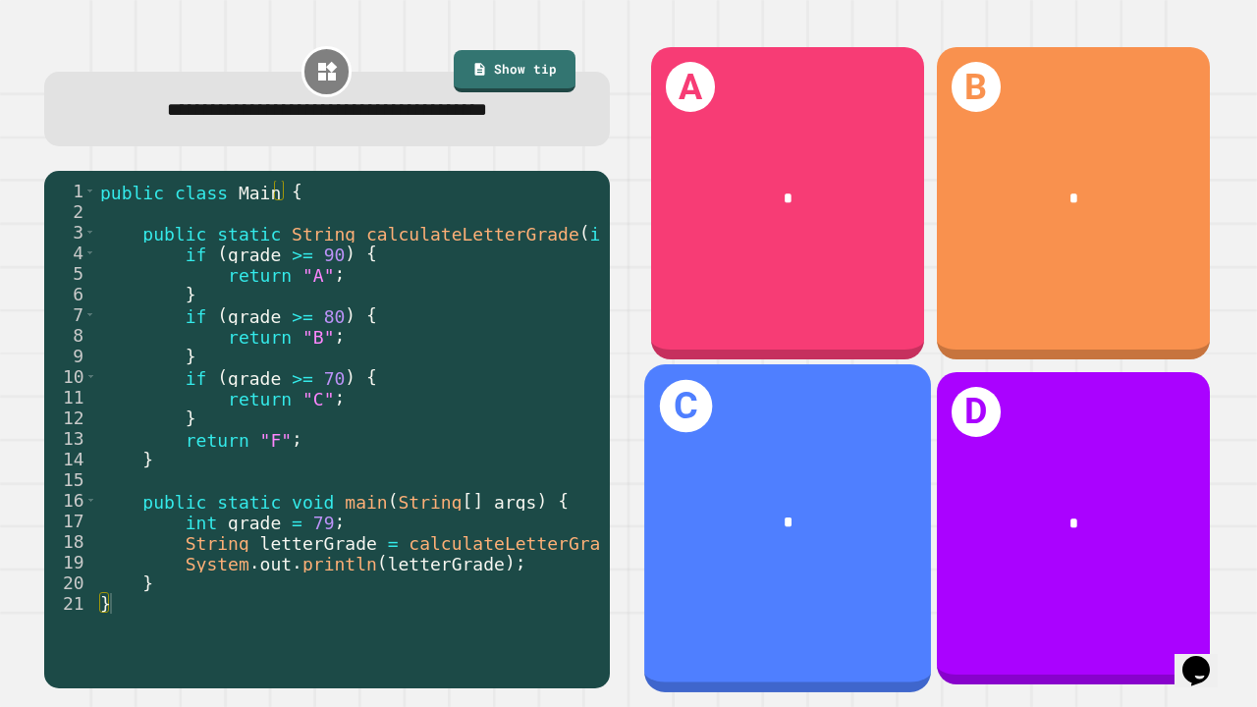
click at [781, 526] on div "*" at bounding box center [787, 522] width 287 height 85
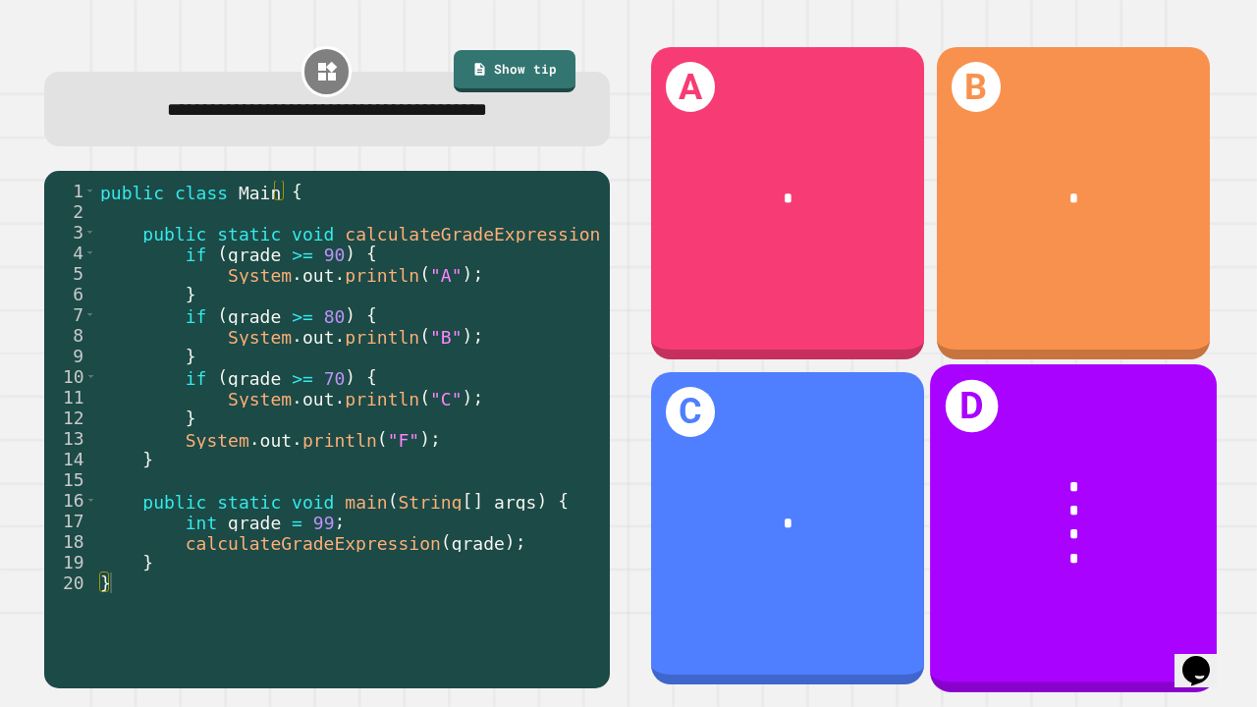
click at [1004, 523] on div "*" at bounding box center [1073, 535] width 224 height 24
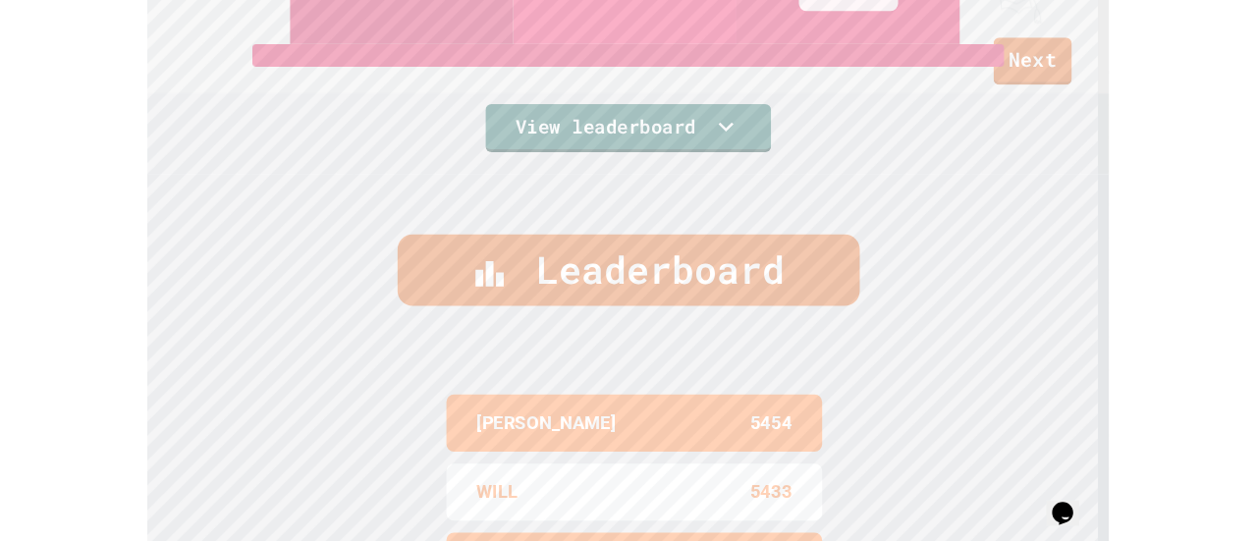
scroll to position [817, 0]
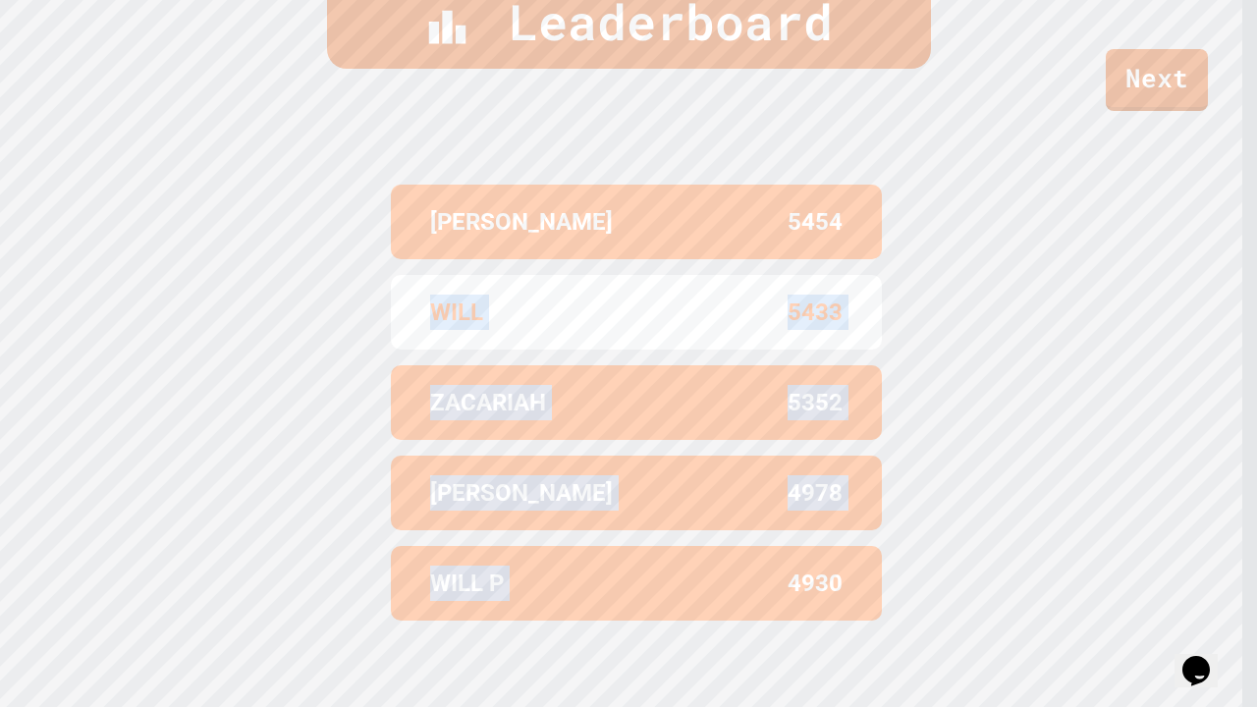
drag, startPoint x: 382, startPoint y: 298, endPoint x: 645, endPoint y: 613, distance: 409.8
click at [645, 540] on div "[PERSON_NAME] 5454 WILL 5433 ZACARIAH 5352 [PERSON_NAME] 4978 WILL P 4930" at bounding box center [628, 403] width 491 height 452
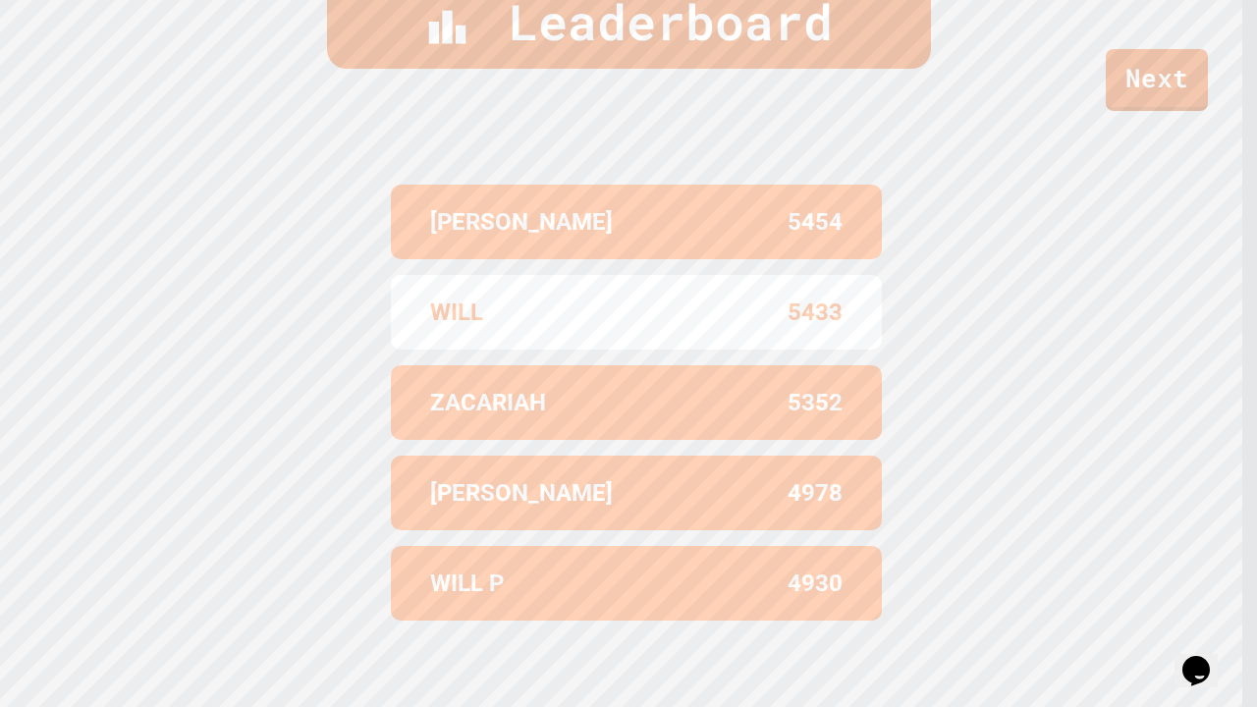
click at [645, 540] on div "WILL P 4930" at bounding box center [636, 583] width 491 height 75
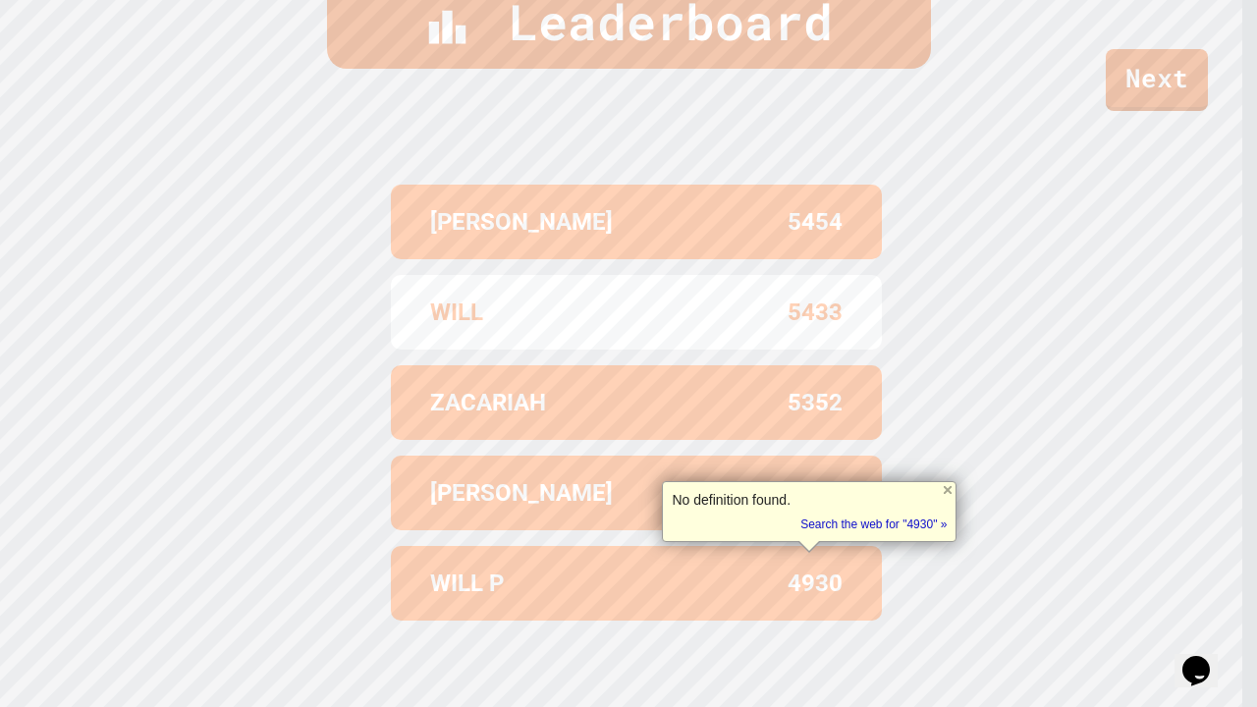
click at [638, 502] on div "[PERSON_NAME] 4978" at bounding box center [636, 492] width 491 height 75
